Goal: Task Accomplishment & Management: Complete application form

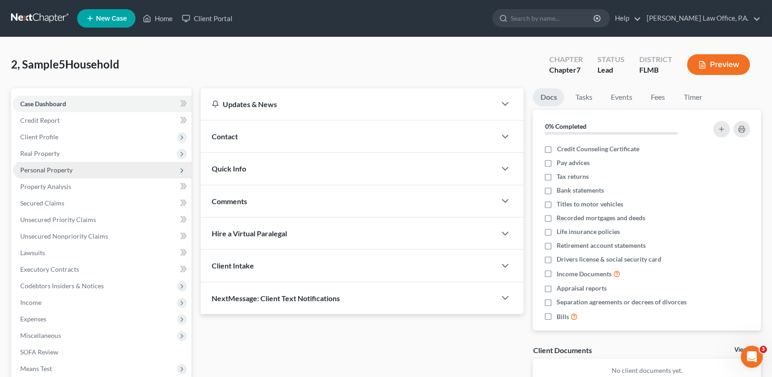
click at [64, 169] on span "Personal Property" at bounding box center [46, 170] width 52 height 8
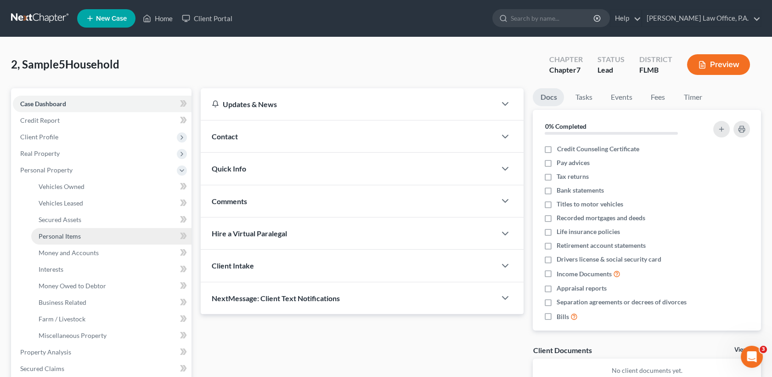
click at [76, 234] on span "Personal Items" at bounding box center [60, 236] width 42 height 8
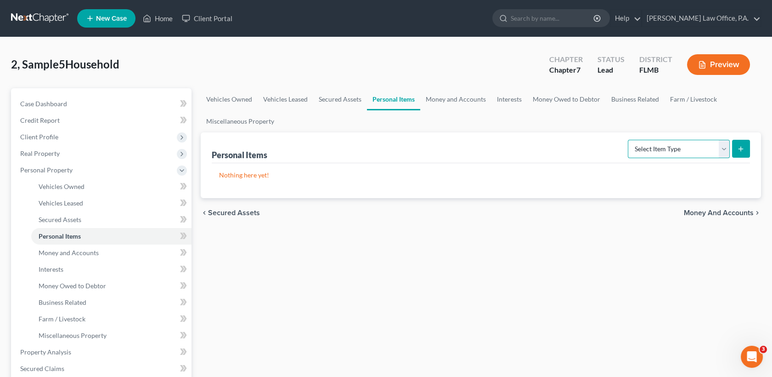
click at [683, 151] on select "Select Item Type Clothing Collectibles Of Value Electronics Firearms Household …" at bounding box center [679, 149] width 102 height 18
select select "electronics"
click at [629, 140] on select "Select Item Type Clothing Collectibles Of Value Electronics Firearms Household …" at bounding box center [679, 149] width 102 height 18
click at [739, 149] on icon "submit" at bounding box center [740, 148] width 7 height 7
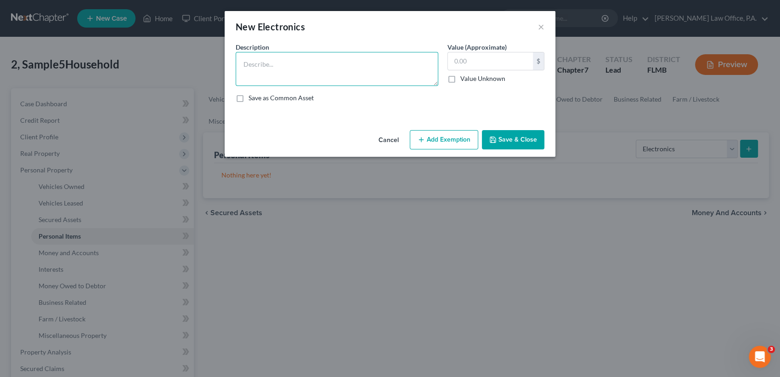
click at [307, 71] on textarea at bounding box center [337, 69] width 202 height 34
type textarea "1 cellphone"
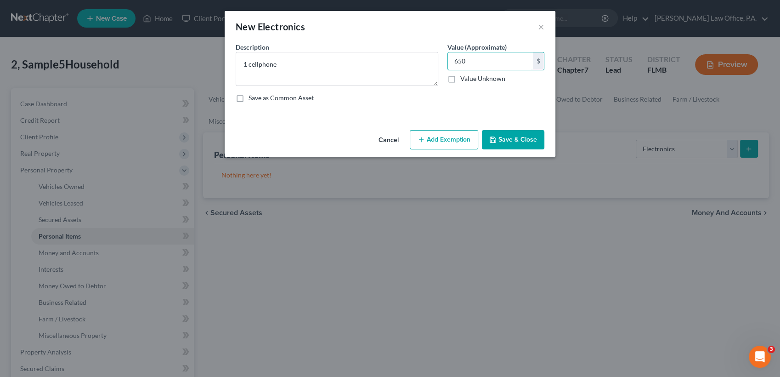
type input "650"
click at [508, 134] on button "Save & Close" at bounding box center [513, 139] width 62 height 19
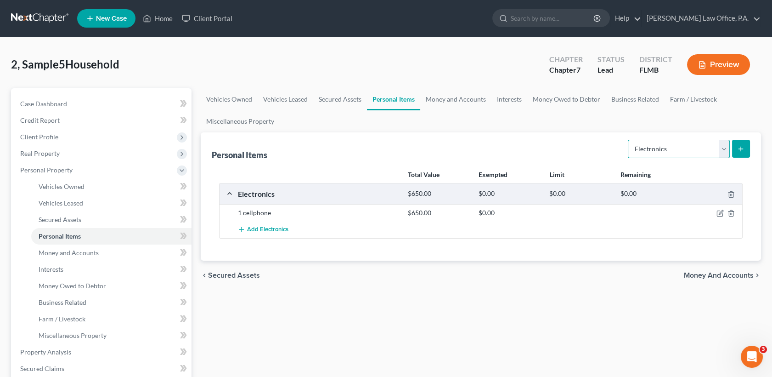
click at [722, 147] on select "Select Item Type Clothing Collectibles Of Value Electronics Firearms Household …" at bounding box center [679, 149] width 102 height 18
select select "clothing"
click at [629, 140] on select "Select Item Type Clothing Collectibles Of Value Electronics Firearms Household …" at bounding box center [679, 149] width 102 height 18
click at [728, 157] on form "Select Item Type Clothing Collectibles Of Value Electronics Firearms Household …" at bounding box center [689, 149] width 122 height 19
click at [741, 149] on icon "submit" at bounding box center [740, 148] width 7 height 7
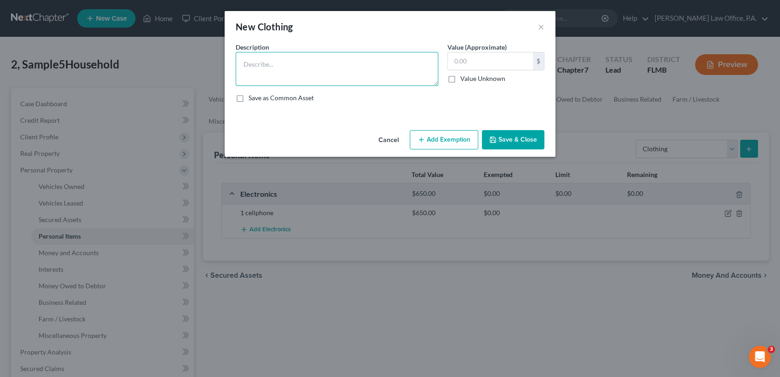
click at [337, 53] on textarea at bounding box center [337, 69] width 202 height 34
paste textarea "Regular Clothes and Army Apparel, No designer clothes"
type textarea "Regular Clothes and Army Apparel, No designer clothes"
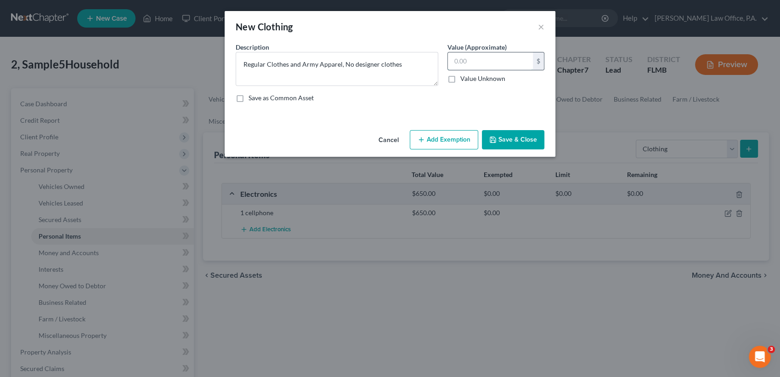
click at [466, 57] on input "text" at bounding box center [490, 60] width 85 height 17
type input "450"
click at [452, 137] on button "Add Exemption" at bounding box center [444, 139] width 68 height 19
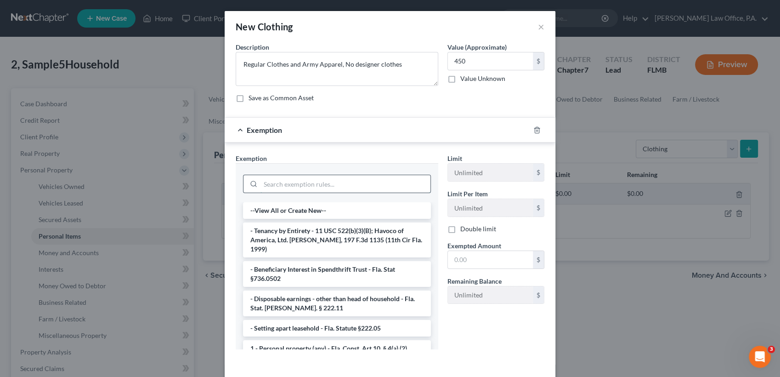
click at [340, 189] on input "search" at bounding box center [345, 183] width 170 height 17
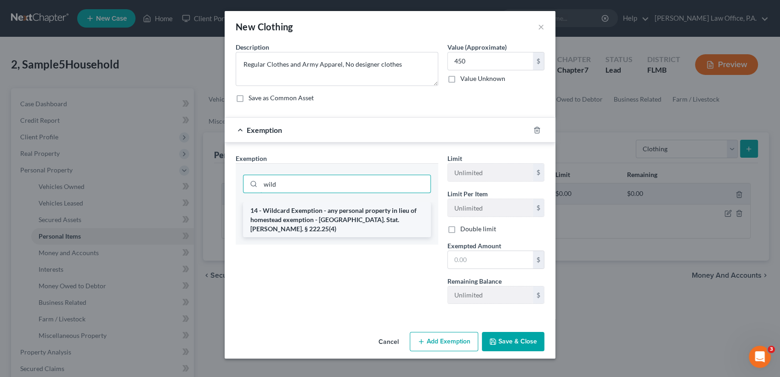
type input "wild"
click at [346, 209] on li "14 - Wildcard Exemption - any personal property in lieu of homestead exemption …" at bounding box center [337, 219] width 188 height 35
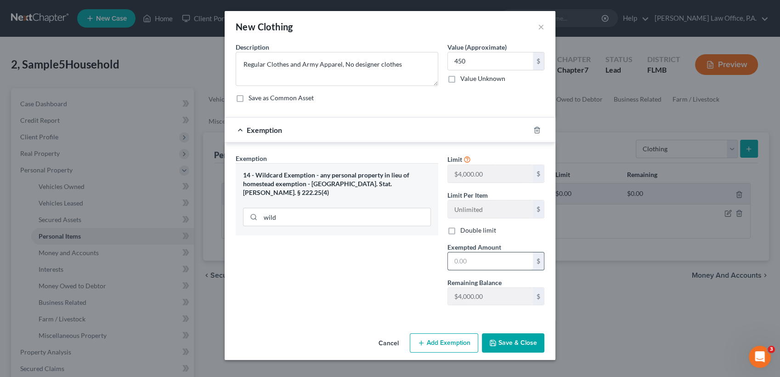
click at [466, 255] on input "text" at bounding box center [490, 260] width 85 height 17
type input "450"
click at [502, 345] on button "Save & Close" at bounding box center [513, 342] width 62 height 19
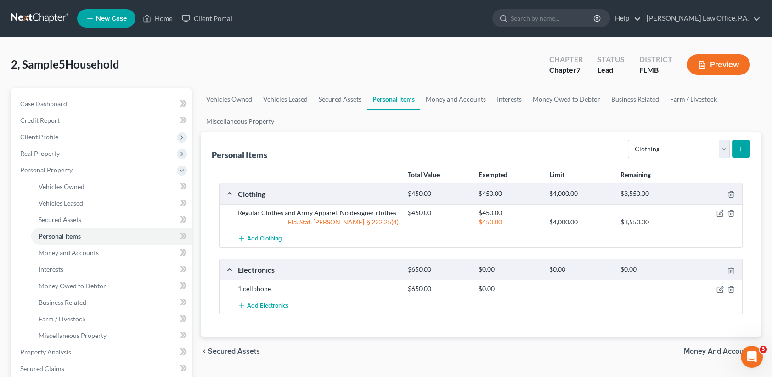
click at [717, 284] on div at bounding box center [714, 288] width 56 height 9
click at [718, 291] on icon "button" at bounding box center [719, 289] width 7 height 7
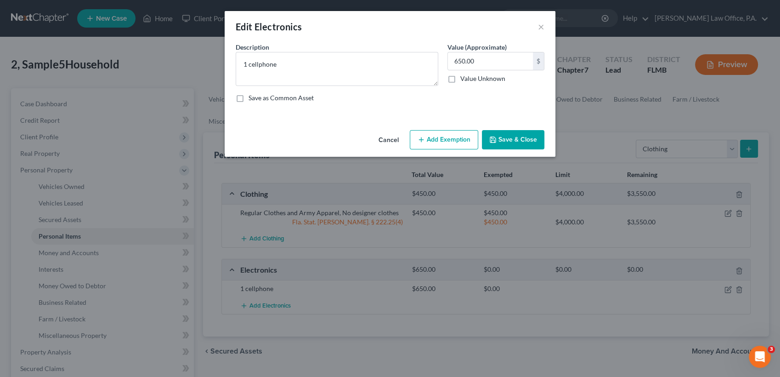
click at [445, 137] on button "Add Exemption" at bounding box center [444, 139] width 68 height 19
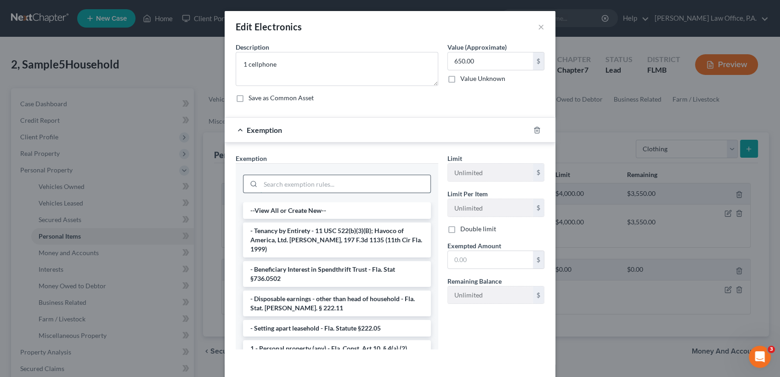
click at [318, 184] on input "search" at bounding box center [345, 183] width 170 height 17
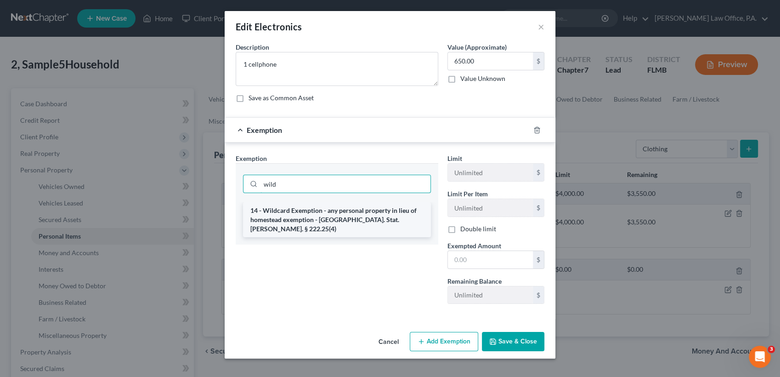
type input "wild"
click at [331, 213] on li "14 - Wildcard Exemption - any personal property in lieu of homestead exemption …" at bounding box center [337, 219] width 188 height 35
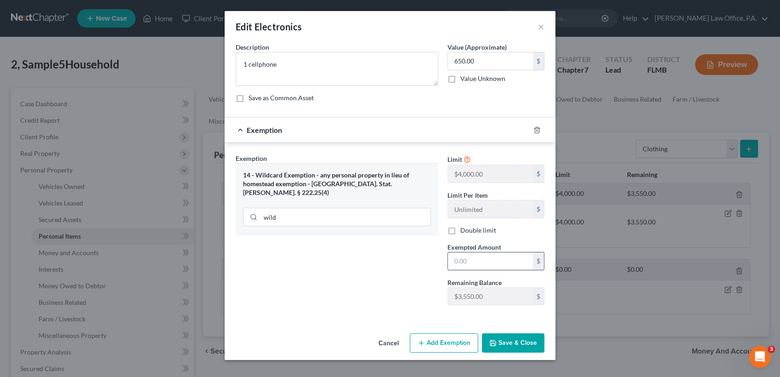
click at [491, 261] on input "text" at bounding box center [490, 260] width 85 height 17
type input "650"
click at [513, 335] on button "Save & Close" at bounding box center [513, 342] width 62 height 19
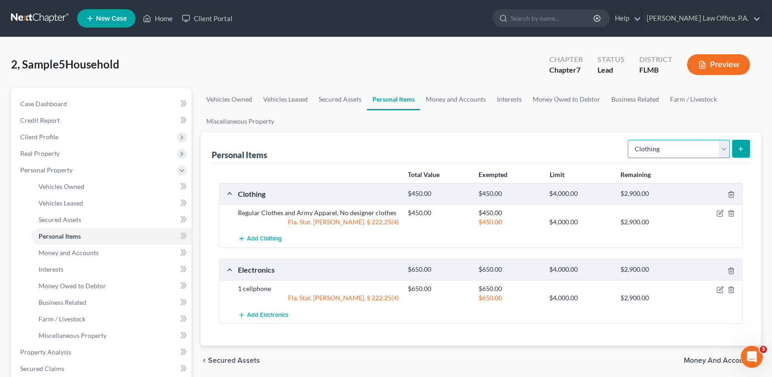
click at [695, 146] on select "Select Item Type Clothing Collectibles Of Value Electronics Firearms Household …" at bounding box center [679, 149] width 102 height 18
click at [271, 309] on button "Add Electronics" at bounding box center [263, 314] width 51 height 17
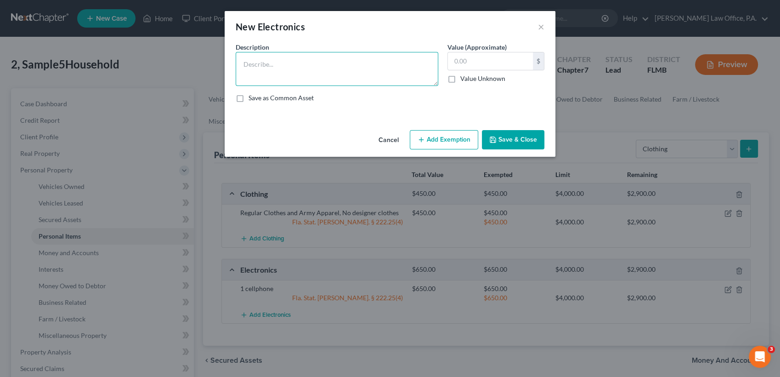
click at [266, 57] on textarea at bounding box center [337, 69] width 202 height 34
type textarea "1 apple watch"
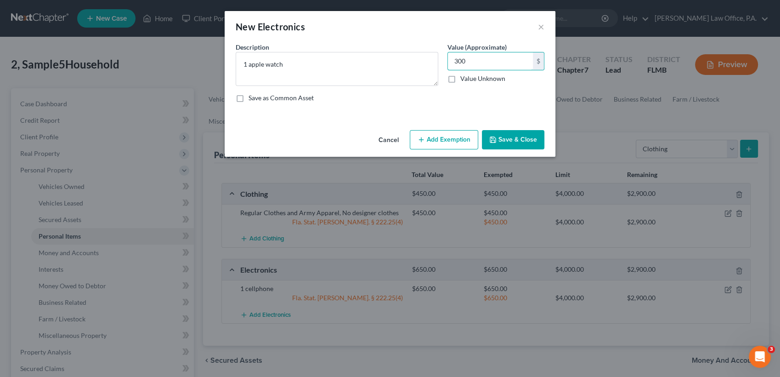
type input "300"
click at [445, 136] on button "Add Exemption" at bounding box center [444, 139] width 68 height 19
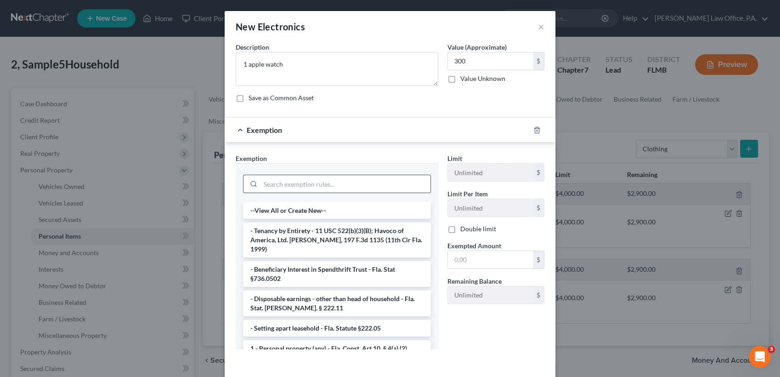
click at [278, 182] on input "search" at bounding box center [345, 183] width 170 height 17
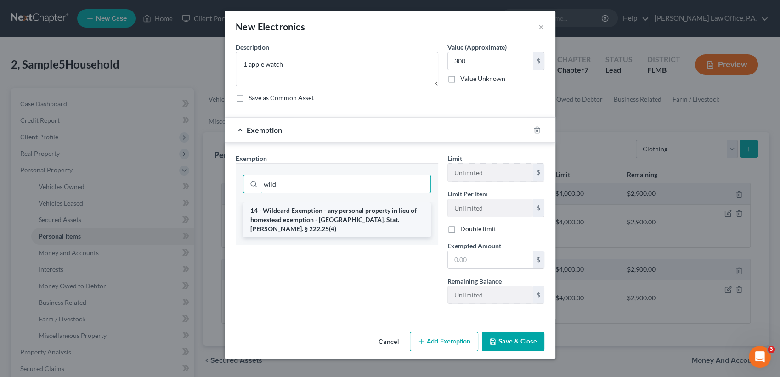
type input "wild"
click at [294, 212] on li "14 - Wildcard Exemption - any personal property in lieu of homestead exemption …" at bounding box center [337, 219] width 188 height 35
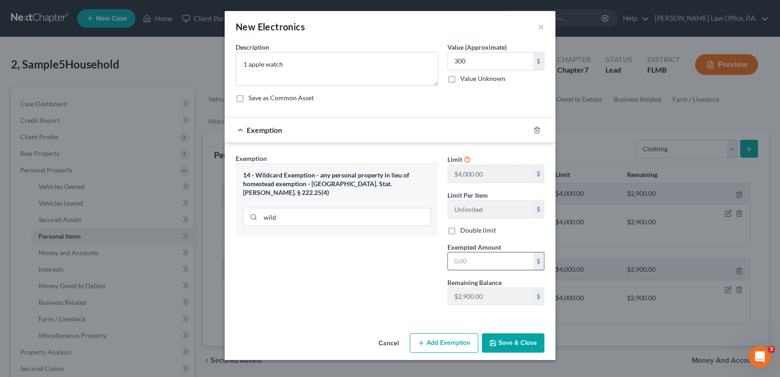
click at [500, 267] on input "text" at bounding box center [490, 260] width 85 height 17
type input "300"
click at [511, 338] on button "Save & Close" at bounding box center [513, 342] width 62 height 19
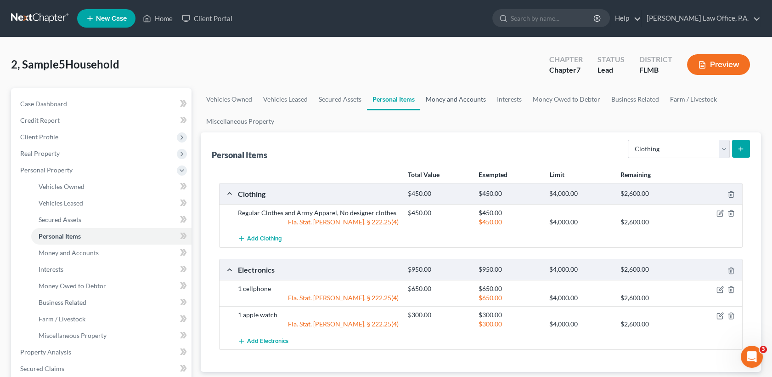
click at [441, 104] on link "Money and Accounts" at bounding box center [455, 99] width 71 height 22
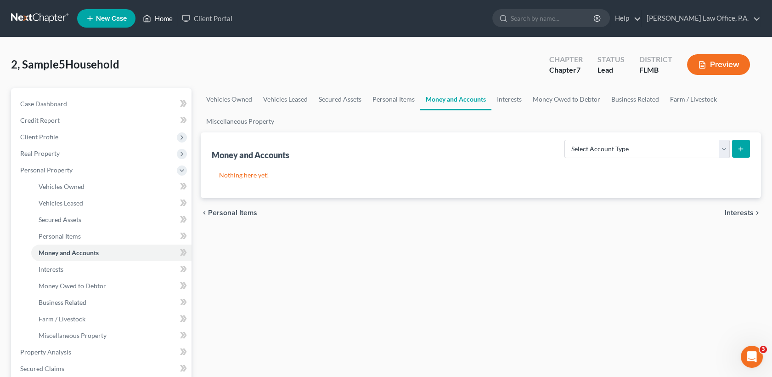
click at [169, 17] on link "Home" at bounding box center [157, 18] width 39 height 17
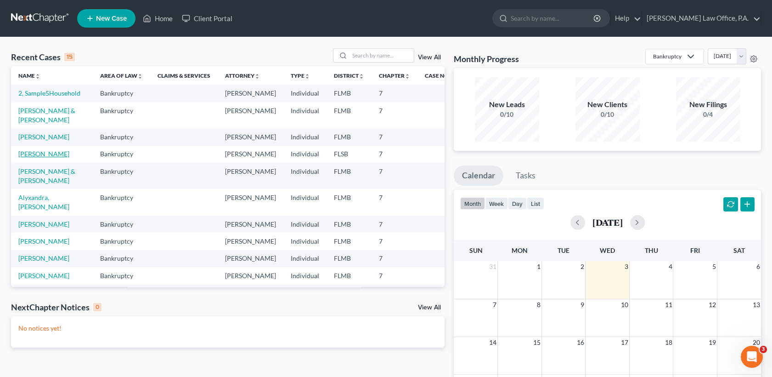
click at [48, 157] on link "[PERSON_NAME]" at bounding box center [43, 154] width 51 height 8
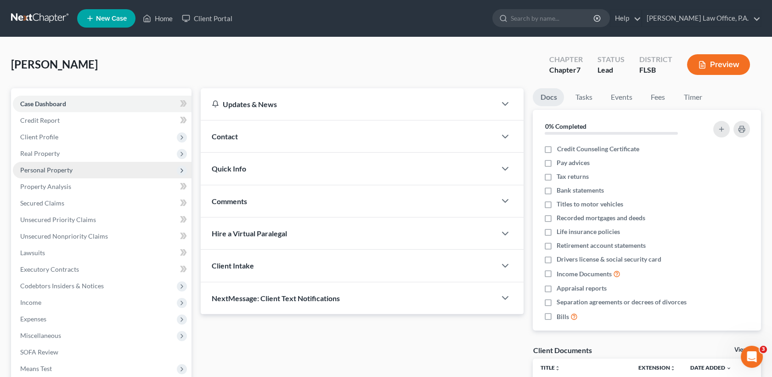
click at [63, 167] on span "Personal Property" at bounding box center [46, 170] width 52 height 8
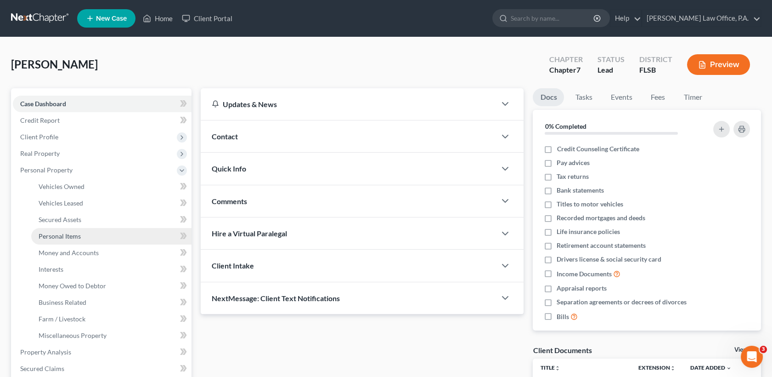
click at [78, 239] on link "Personal Items" at bounding box center [111, 236] width 160 height 17
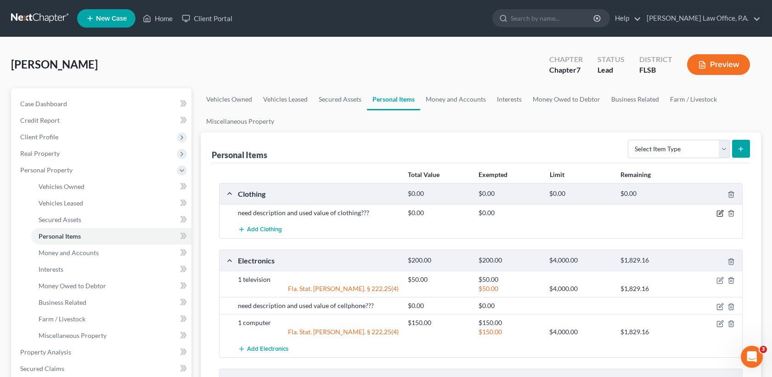
click at [719, 209] on icon "button" at bounding box center [719, 212] width 7 height 7
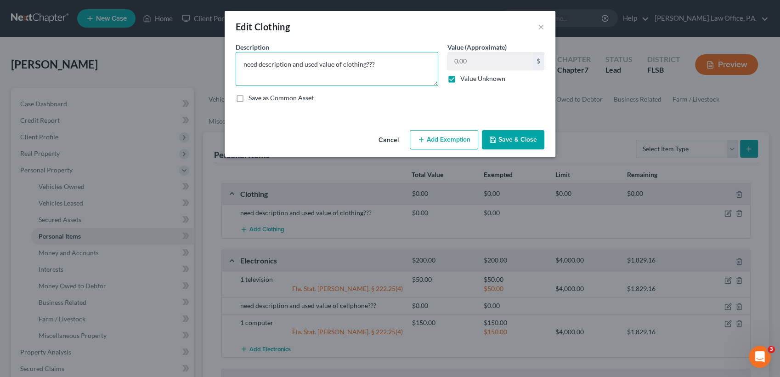
drag, startPoint x: 389, startPoint y: 68, endPoint x: 143, endPoint y: 84, distance: 246.6
click at [143, 84] on div "Edit Clothing × An exemption set must first be selected from the Filing Informa…" at bounding box center [390, 188] width 780 height 377
paste textarea "Regular Clothes and Army Apparel, No designer clothes"
type textarea "Regular Clothes and Army Apparel, No designer clothes"
click at [460, 77] on label "Value Unknown" at bounding box center [482, 78] width 45 height 9
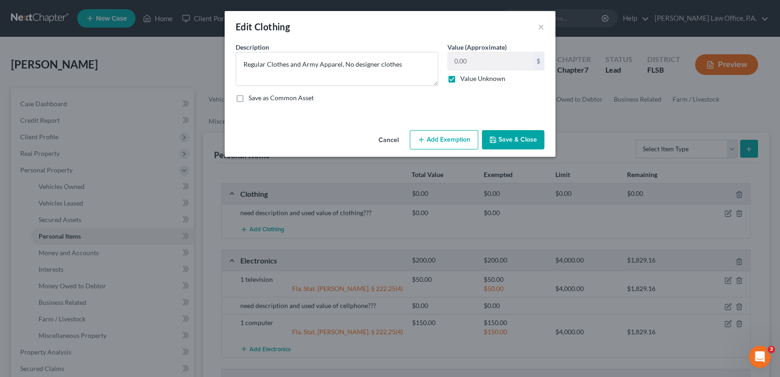
click at [464, 77] on input "Value Unknown" at bounding box center [467, 77] width 6 height 6
checkbox input "false"
click at [478, 60] on input "0.00" at bounding box center [490, 60] width 85 height 17
type input "450"
click at [459, 142] on button "Add Exemption" at bounding box center [444, 139] width 68 height 19
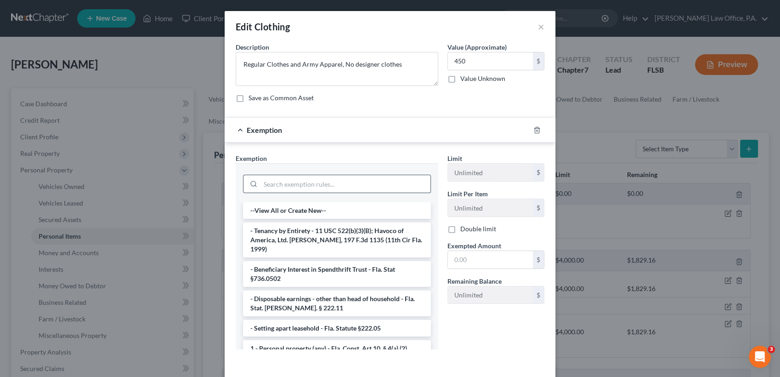
click at [346, 185] on input "search" at bounding box center [345, 183] width 170 height 17
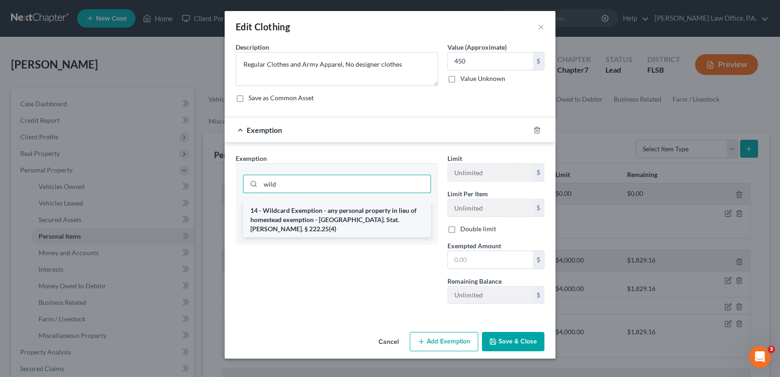
type input "wild"
click at [353, 214] on li "14 - Wildcard Exemption - any personal property in lieu of homestead exemption …" at bounding box center [337, 219] width 188 height 35
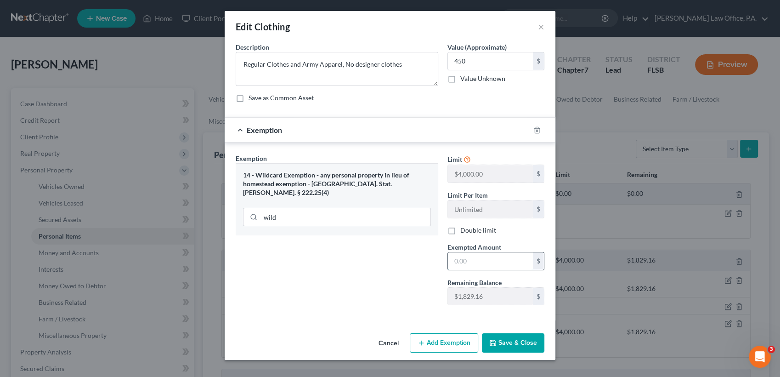
click at [503, 264] on input "text" at bounding box center [490, 260] width 85 height 17
type input "450"
click at [530, 344] on button "Save & Close" at bounding box center [513, 342] width 62 height 19
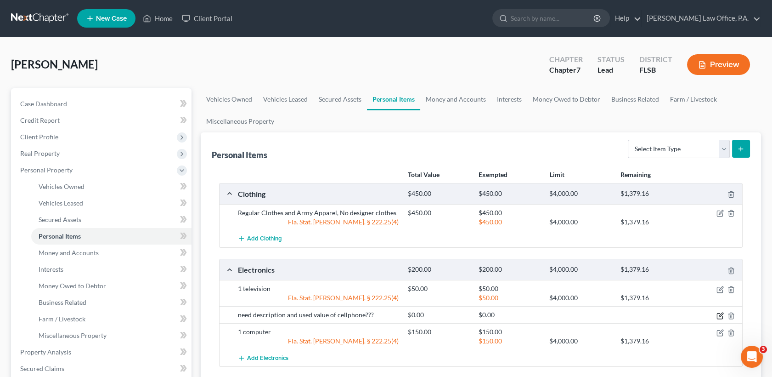
click at [719, 316] on icon "button" at bounding box center [719, 315] width 7 height 7
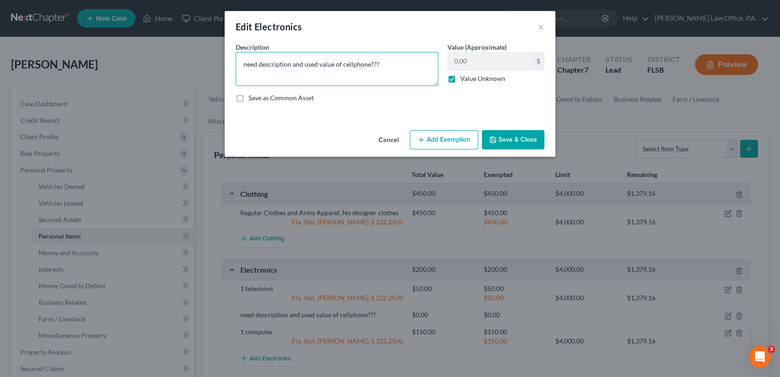
drag, startPoint x: 383, startPoint y: 68, endPoint x: 109, endPoint y: 65, distance: 274.1
click at [109, 65] on div "Edit Electronics × An exemption set must first be selected from the Filing Info…" at bounding box center [390, 188] width 780 height 377
type textarea "1 cellphone"
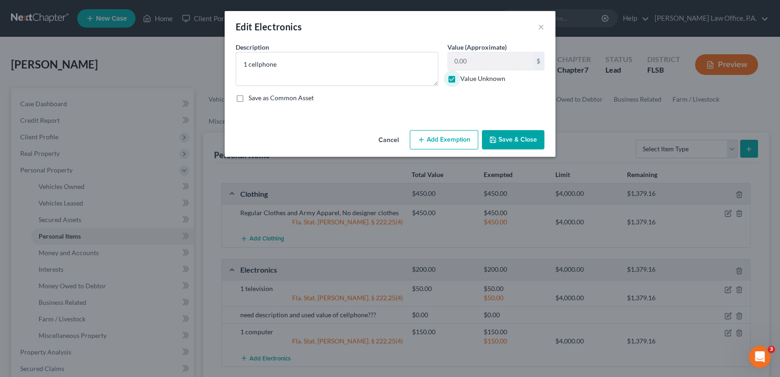
click at [460, 77] on label "Value Unknown" at bounding box center [482, 78] width 45 height 9
click at [464, 77] on input "Value Unknown" at bounding box center [467, 77] width 6 height 6
checkbox input "false"
click at [471, 63] on input "0.00" at bounding box center [490, 60] width 85 height 17
type input "650"
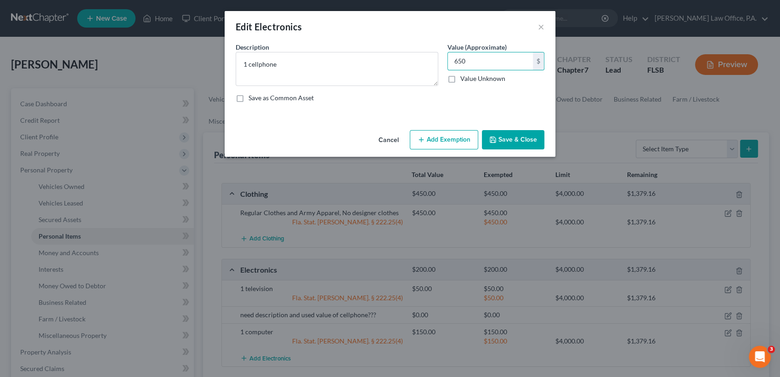
click at [462, 139] on button "Add Exemption" at bounding box center [444, 139] width 68 height 19
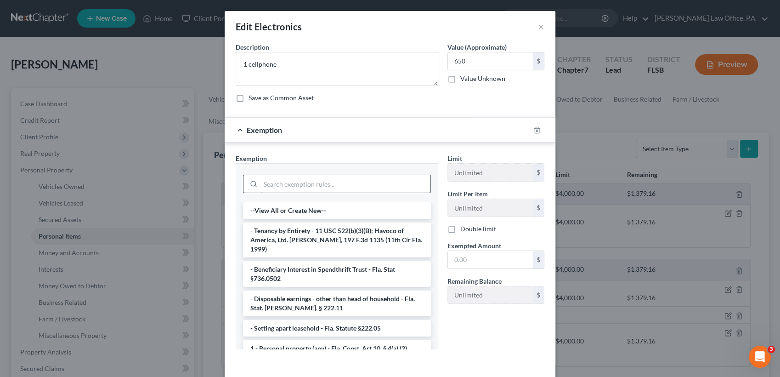
click at [364, 178] on input "search" at bounding box center [345, 183] width 170 height 17
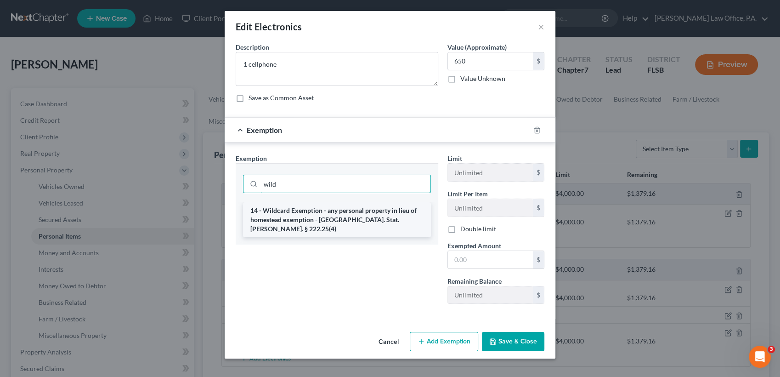
type input "wild"
click at [364, 220] on li "14 - Wildcard Exemption - any personal property in lieu of homestead exemption …" at bounding box center [337, 219] width 188 height 35
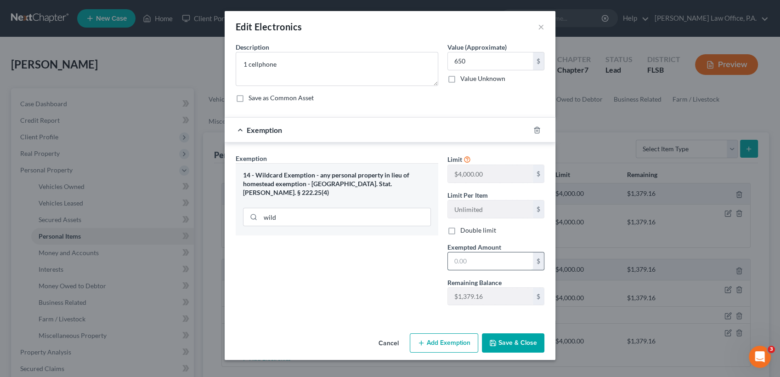
click at [477, 256] on input "text" at bounding box center [490, 260] width 85 height 17
type input "650"
click at [508, 337] on button "Save & Close" at bounding box center [513, 342] width 62 height 19
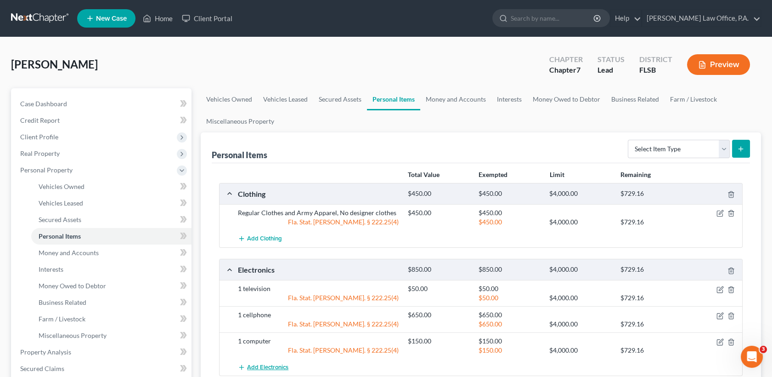
click at [278, 366] on span "Add Electronics" at bounding box center [267, 366] width 41 height 7
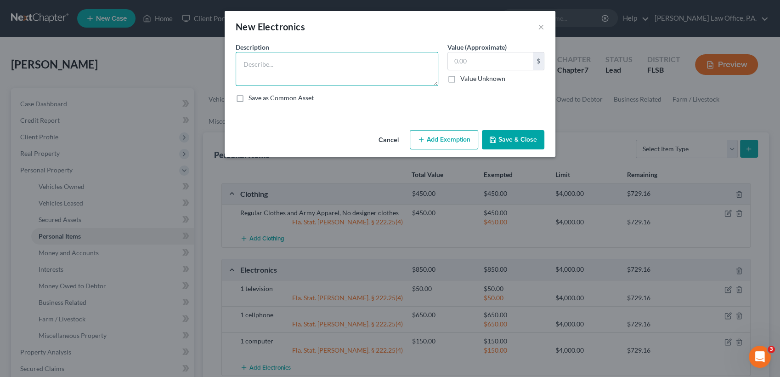
click at [317, 70] on textarea at bounding box center [337, 69] width 202 height 34
type textarea "1 apple watch"
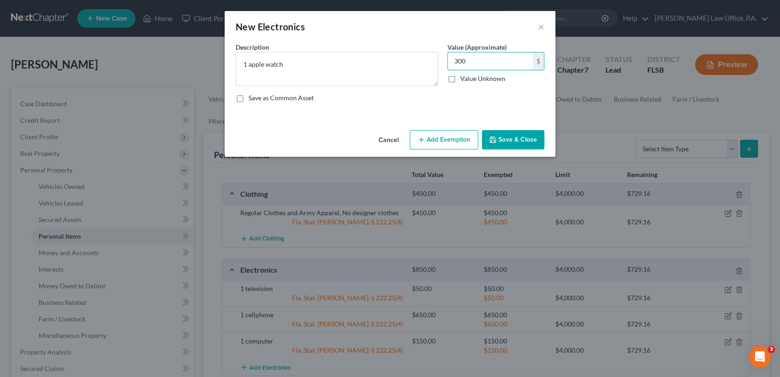
type input "300"
click at [434, 137] on button "Add Exemption" at bounding box center [444, 139] width 68 height 19
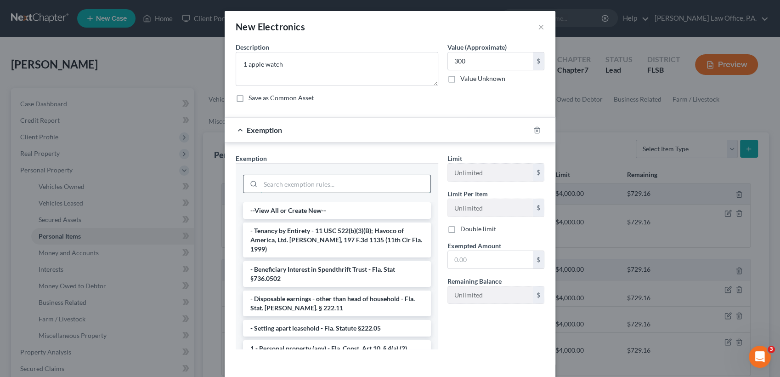
click at [324, 185] on input "search" at bounding box center [345, 183] width 170 height 17
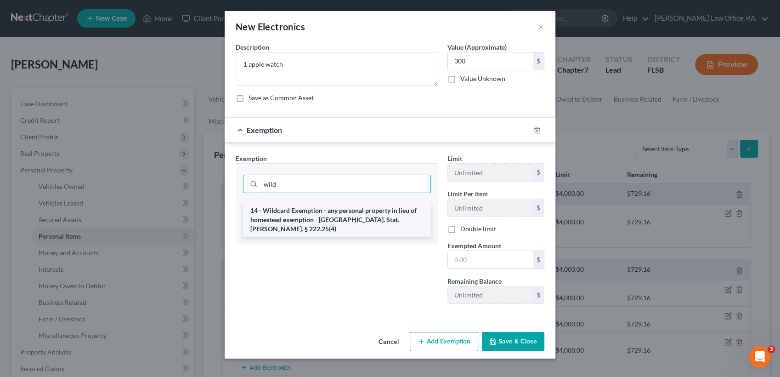
type input "wild"
click at [326, 212] on li "14 - Wildcard Exemption - any personal property in lieu of homestead exemption …" at bounding box center [337, 219] width 188 height 35
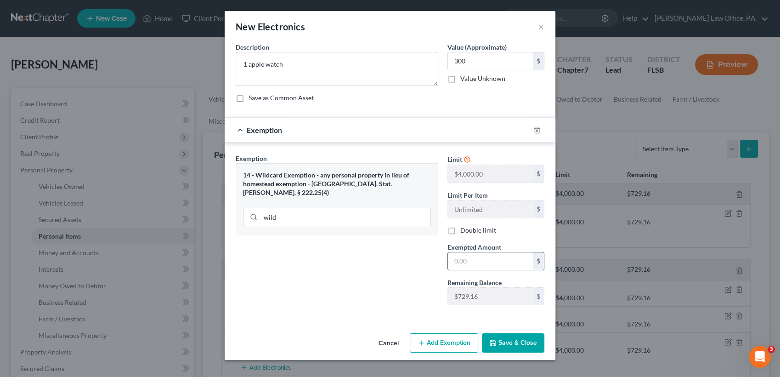
click at [472, 260] on input "text" at bounding box center [490, 260] width 85 height 17
type input "300"
click at [514, 344] on button "Save & Close" at bounding box center [513, 342] width 62 height 19
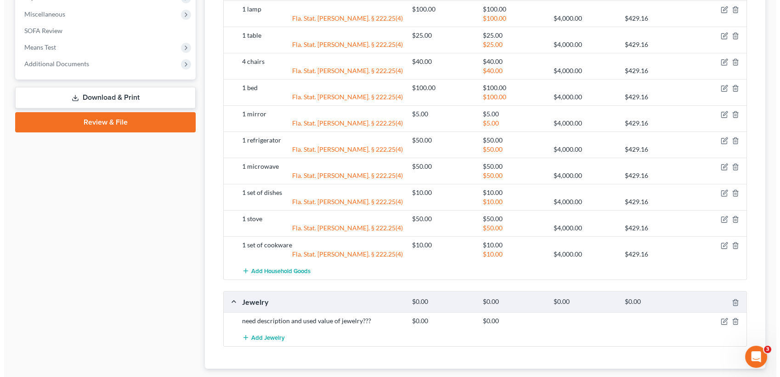
scroll to position [540, 0]
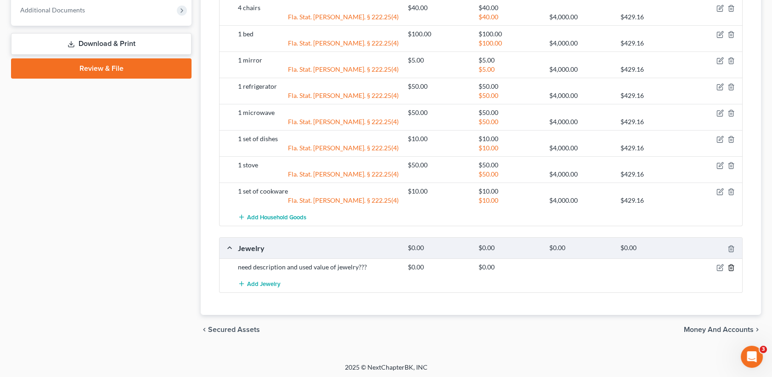
click at [732, 267] on icon "button" at bounding box center [730, 267] width 7 height 7
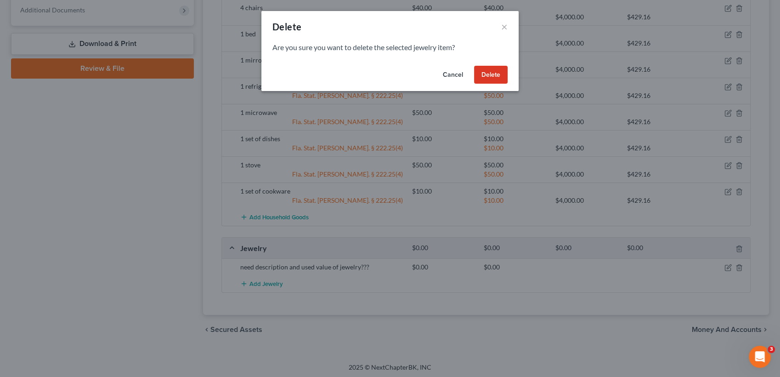
click at [499, 84] on div "Cancel Delete" at bounding box center [389, 76] width 257 height 29
click at [495, 79] on button "Delete" at bounding box center [491, 75] width 34 height 18
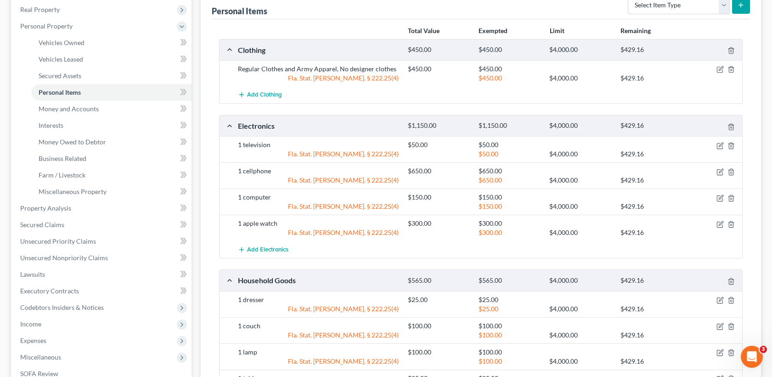
scroll to position [0, 0]
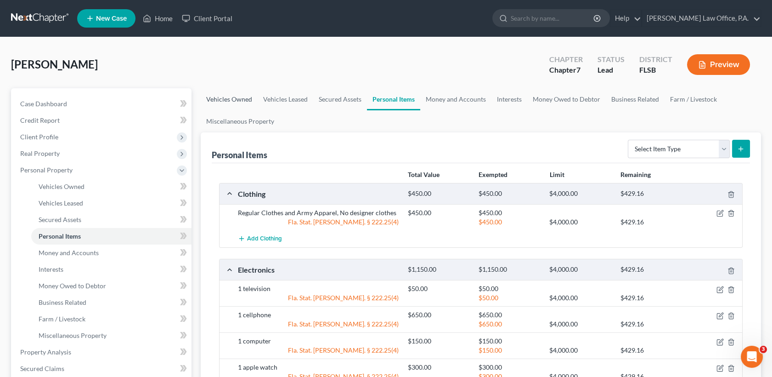
click at [234, 105] on link "Vehicles Owned" at bounding box center [229, 99] width 57 height 22
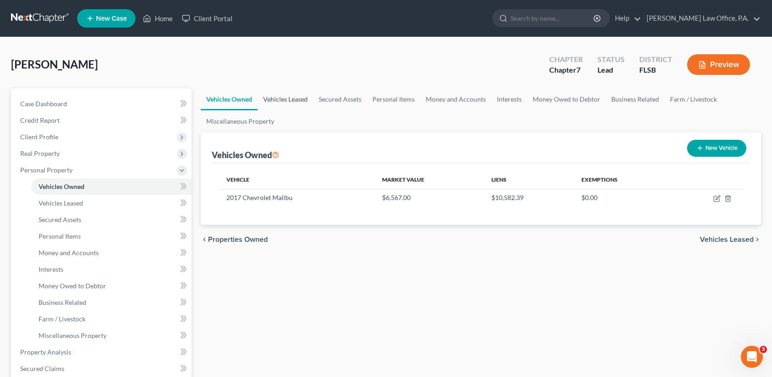
click at [294, 101] on link "Vehicles Leased" at bounding box center [286, 99] width 56 height 22
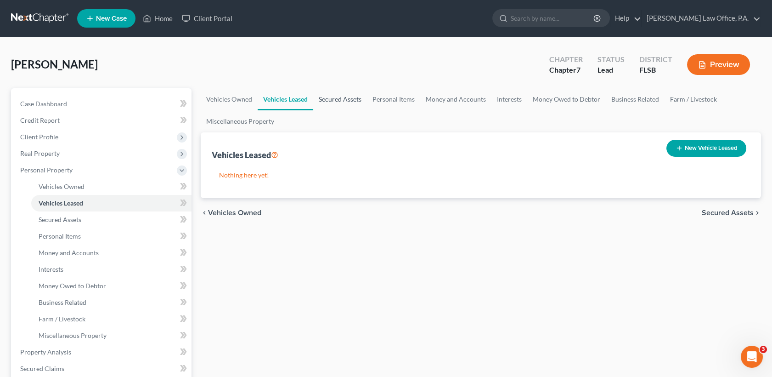
click at [337, 97] on link "Secured Assets" at bounding box center [340, 99] width 54 height 22
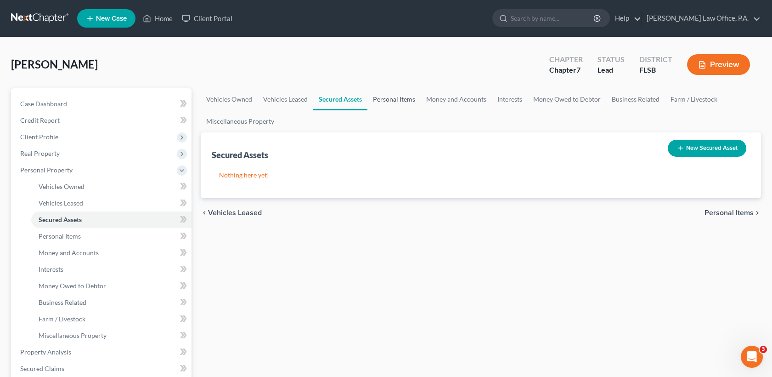
click at [393, 100] on link "Personal Items" at bounding box center [393, 99] width 53 height 22
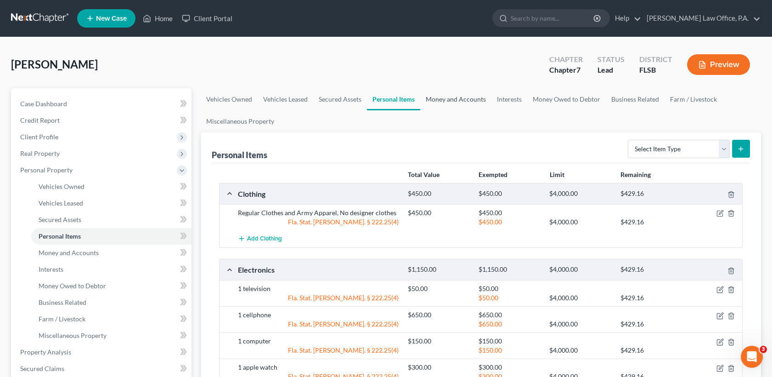
click at [457, 94] on link "Money and Accounts" at bounding box center [455, 99] width 71 height 22
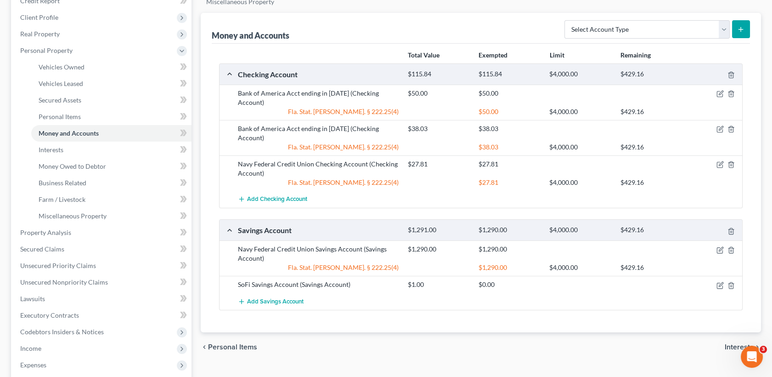
scroll to position [118, 0]
